Goal: Check status: Check status

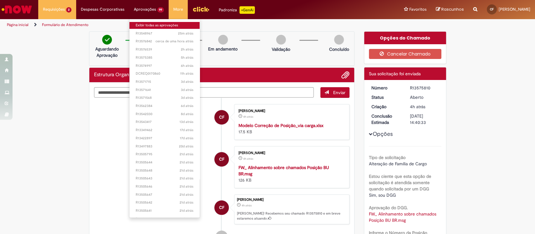
click at [155, 26] on link "Exibir todas as aprovações" at bounding box center [164, 25] width 70 height 7
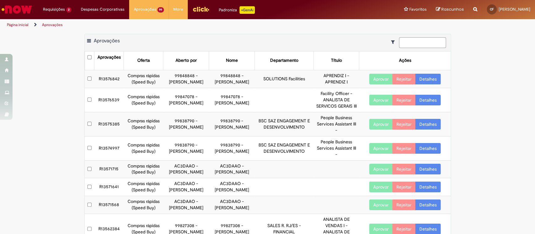
click at [423, 40] on input at bounding box center [422, 42] width 47 height 11
paste input "**********"
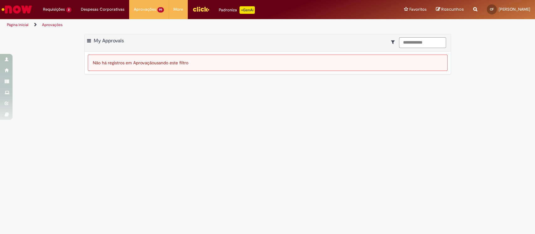
type input "**********"
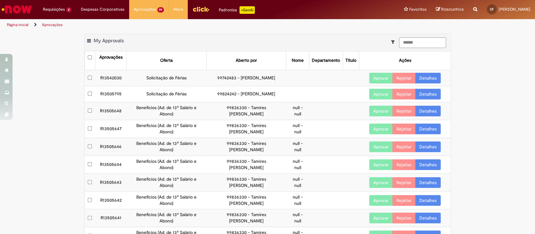
drag, startPoint x: 0, startPoint y: 0, endPoint x: 23, endPoint y: 11, distance: 25.2
click at [25, 12] on img "Ir para a Homepage" at bounding box center [17, 9] width 32 height 13
click at [23, 10] on img "Ir para a Homepage" at bounding box center [17, 9] width 32 height 13
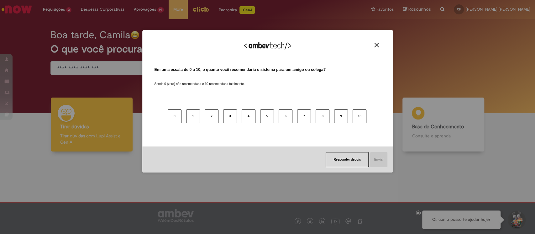
click at [374, 45] on img "Close" at bounding box center [376, 45] width 5 height 5
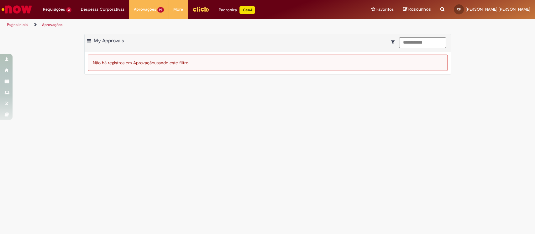
click at [14, 10] on img "Ir para a Homepage" at bounding box center [17, 9] width 32 height 13
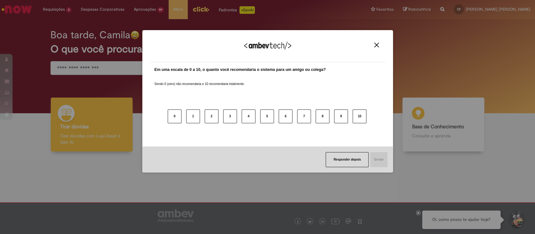
click at [376, 46] on img "Close" at bounding box center [376, 45] width 5 height 5
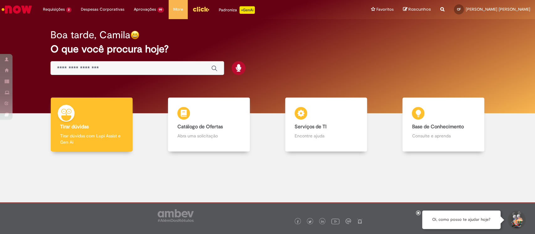
click at [23, 14] on img "Ir para a Homepage" at bounding box center [17, 9] width 32 height 13
